Goal: Navigation & Orientation: Understand site structure

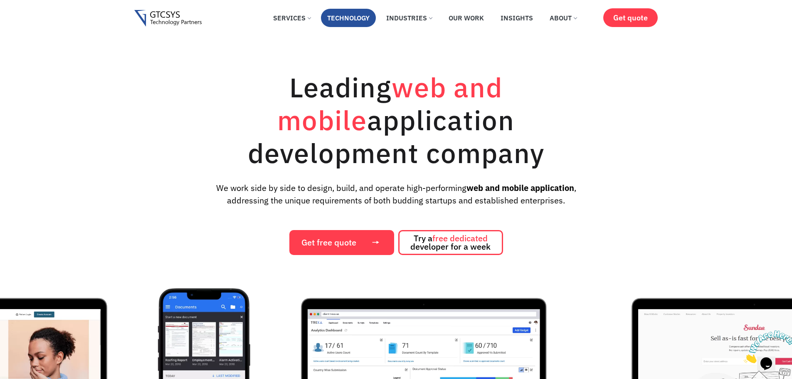
click at [359, 17] on link "Technology" at bounding box center [348, 18] width 55 height 18
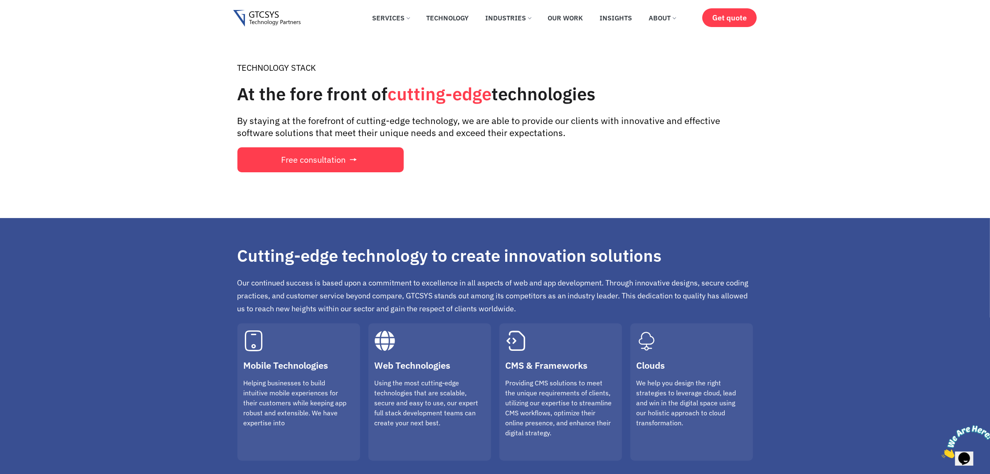
drag, startPoint x: 0, startPoint y: 0, endPoint x: 792, endPoint y: 171, distance: 810.6
click at [792, 171] on div "TECHNOLOGY STACK At the fore front of cutting-edge technologies By staying at t…" at bounding box center [495, 117] width 990 height 118
click at [445, 23] on link "Technology" at bounding box center [447, 18] width 55 height 18
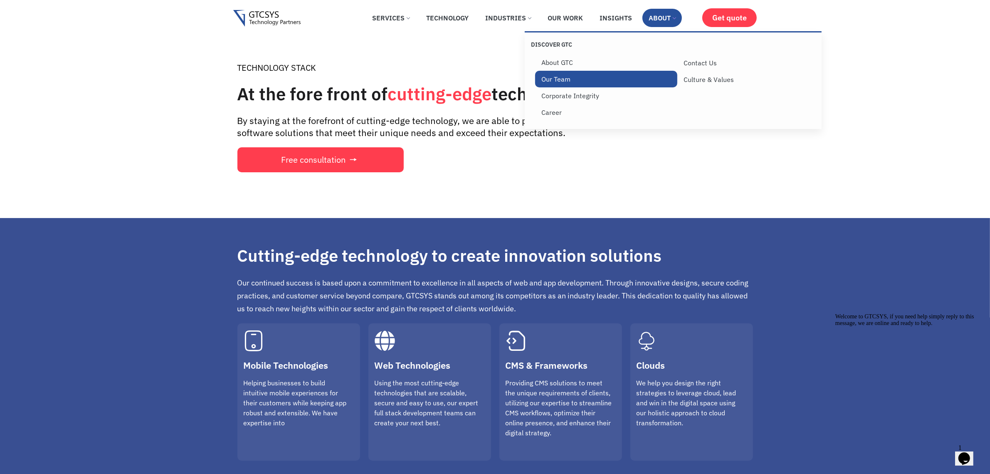
click at [552, 77] on link "Our Team" at bounding box center [606, 79] width 142 height 17
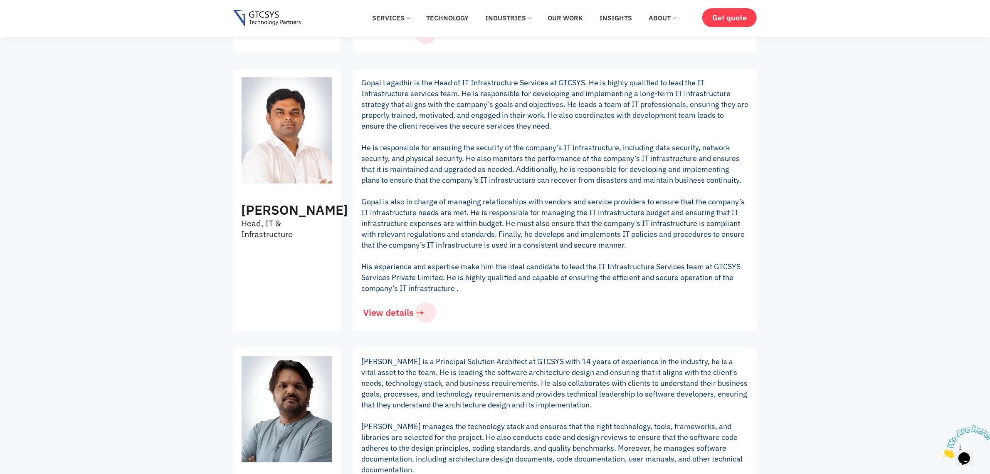
scroll to position [693, 0]
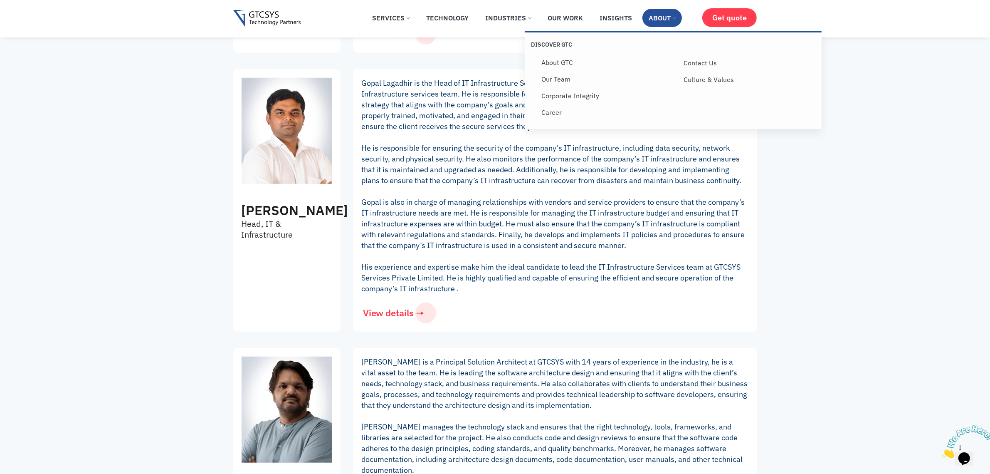
click at [660, 15] on link "About" at bounding box center [661, 18] width 39 height 18
